Goal: Check status: Check status

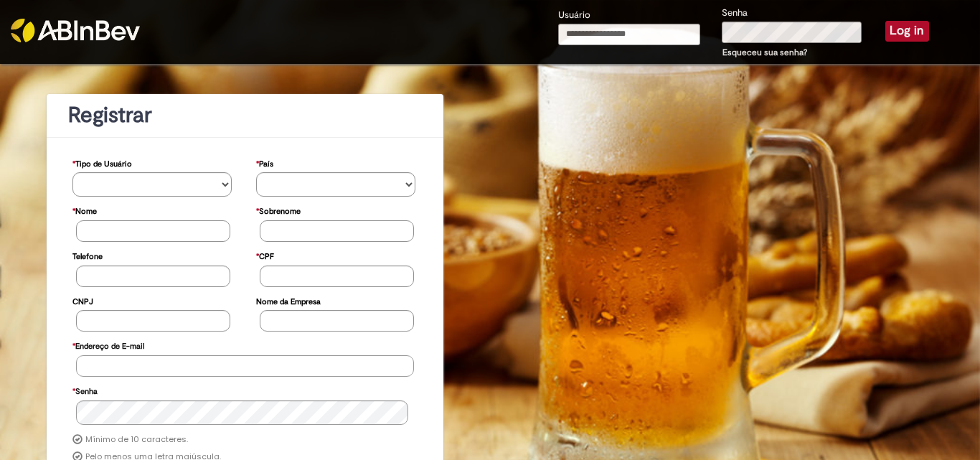
type input "**********"
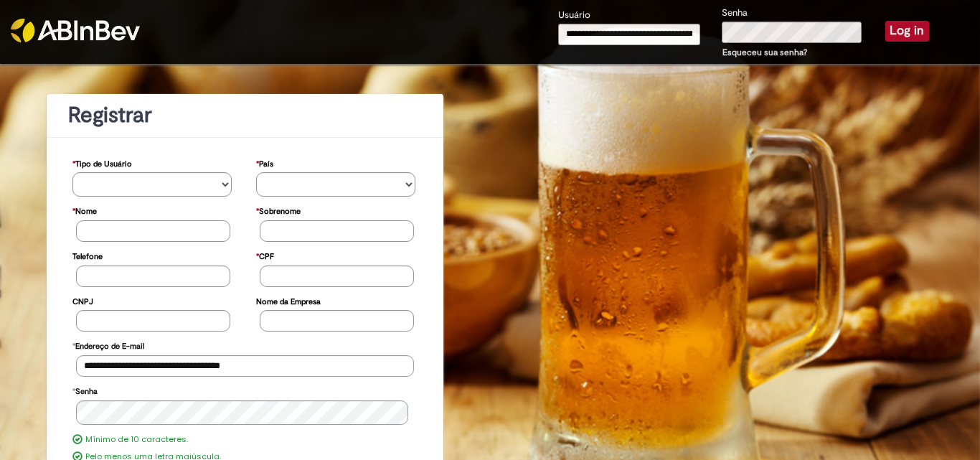
click at [900, 31] on button "Log in" at bounding box center [907, 31] width 44 height 20
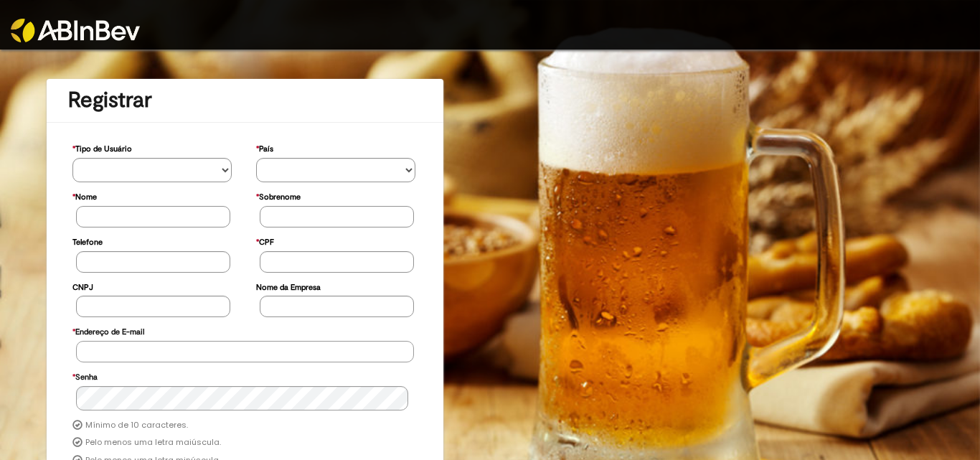
type input "**********"
click at [75, 22] on img at bounding box center [75, 31] width 129 height 24
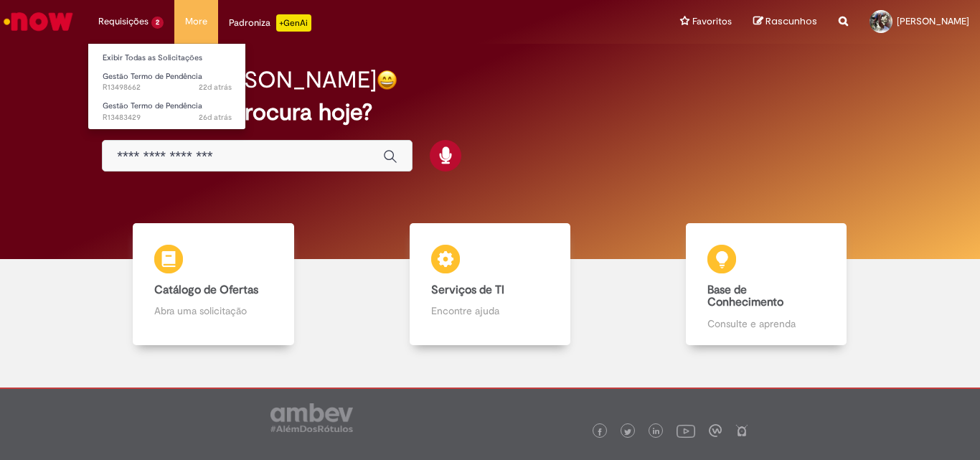
click at [134, 19] on li "Requisições 2 Exibir Todas as Solicitações Gestão Termo de Pendência 22d atrás …" at bounding box center [131, 21] width 87 height 43
click at [156, 53] on link "Exibir Todas as Solicitações" at bounding box center [167, 58] width 158 height 16
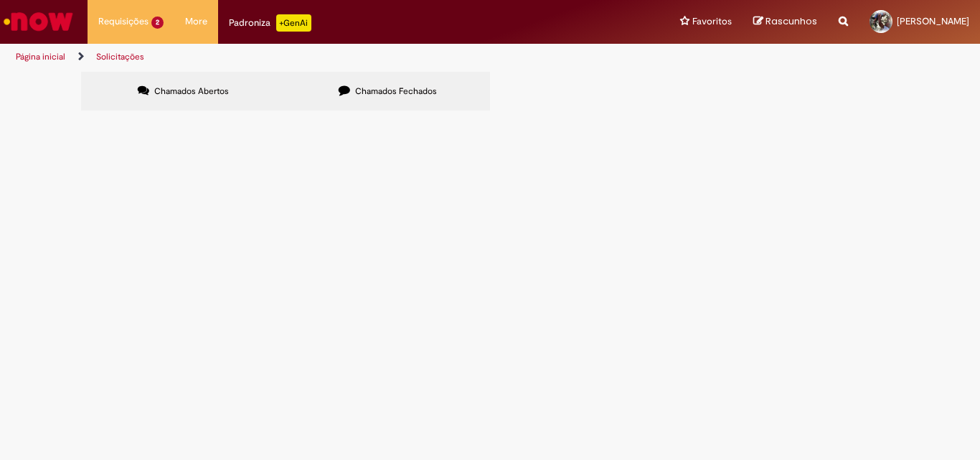
click at [0, 0] on span "PAGAMENTOS PENDENTES" at bounding box center [0, 0] width 0 height 0
click at [185, 85] on span "Chamados Abertos" at bounding box center [191, 90] width 75 height 11
drag, startPoint x: 763, startPoint y: 202, endPoint x: 740, endPoint y: 289, distance: 90.7
click at [0, 0] on span "Aberto" at bounding box center [0, 0] width 0 height 0
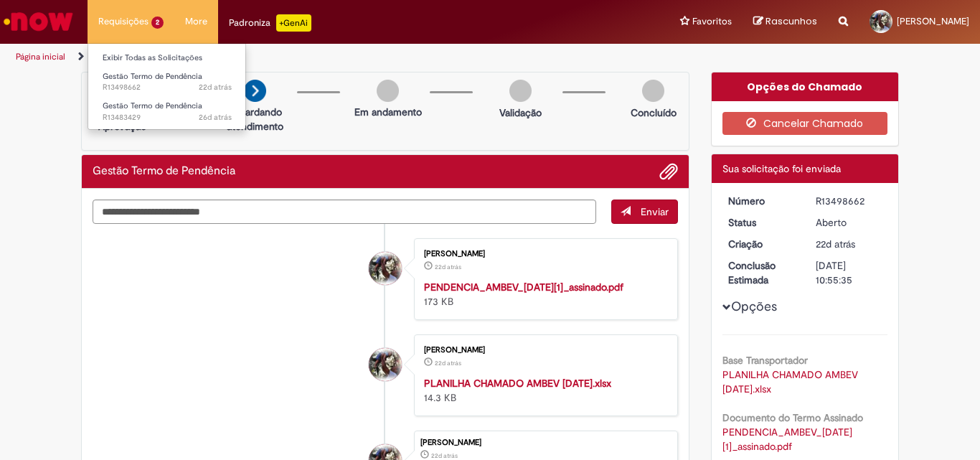
click at [126, 22] on li "Requisições 2 Exibir Todas as Solicitações Gestão Termo de Pendência 22d atrás …" at bounding box center [131, 21] width 87 height 43
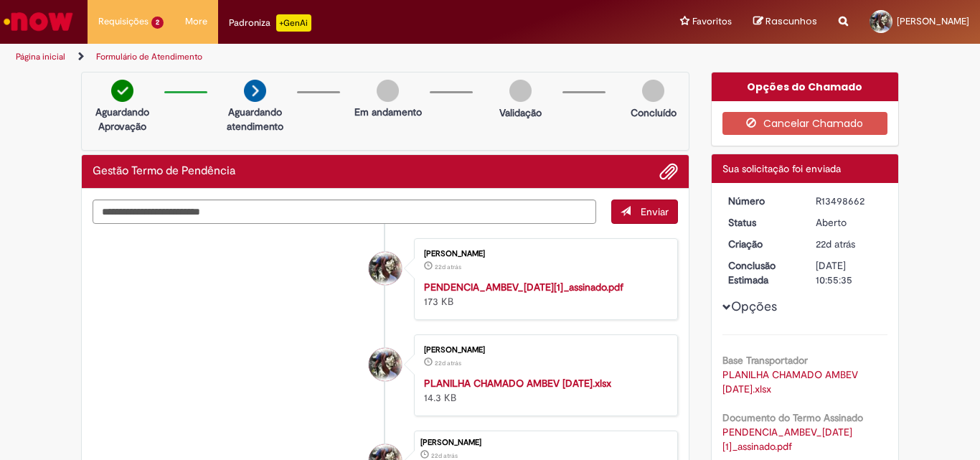
drag, startPoint x: 128, startPoint y: 56, endPoint x: 205, endPoint y: 174, distance: 140.5
click at [0, 0] on link "Exibir Todas as Solicitações" at bounding box center [0, 0] width 0 height 0
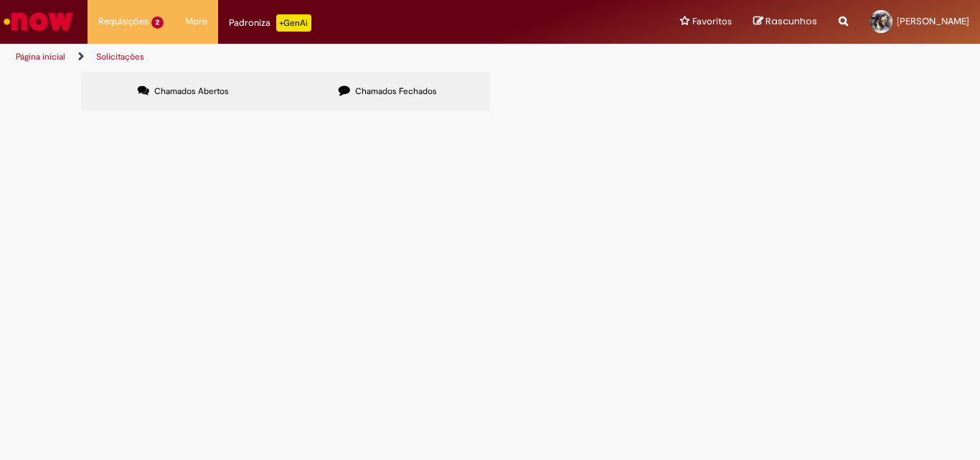
click at [0, 0] on span "Aberto" at bounding box center [0, 0] width 0 height 0
